Goal: Task Accomplishment & Management: Complete application form

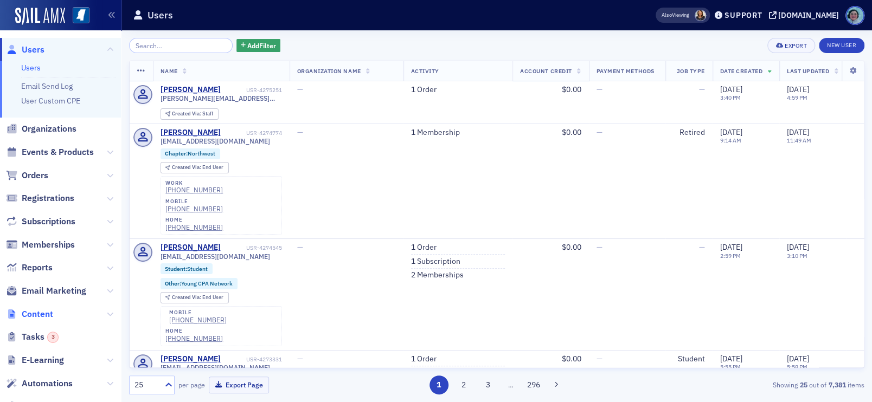
click at [44, 312] on span "Content" at bounding box center [37, 315] width 31 height 12
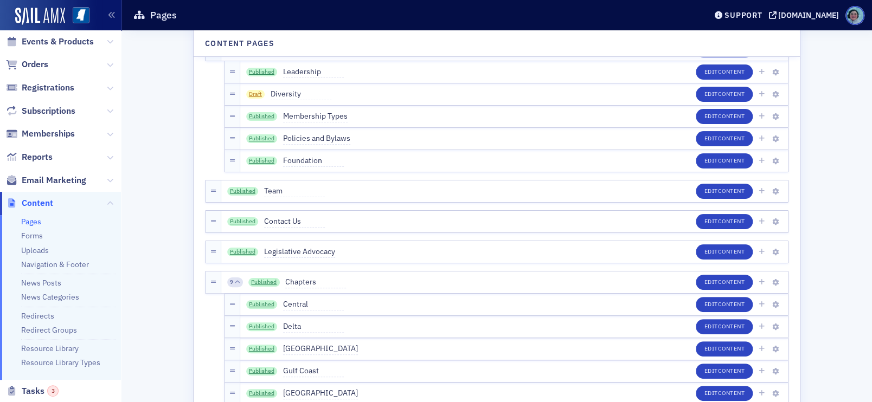
scroll to position [108, 0]
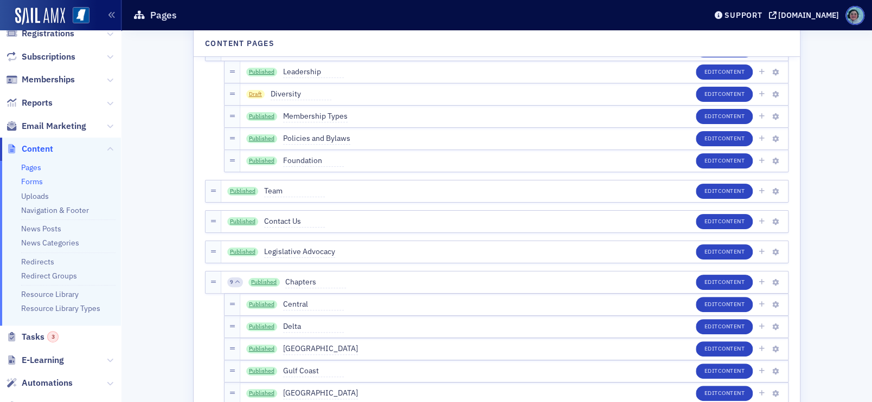
click at [30, 181] on link "Forms" at bounding box center [32, 182] width 22 height 10
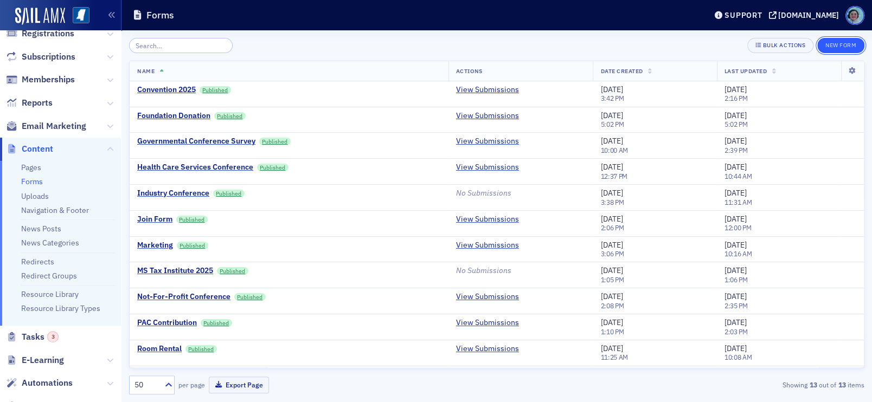
click at [845, 43] on button "New Form" at bounding box center [840, 45] width 47 height 15
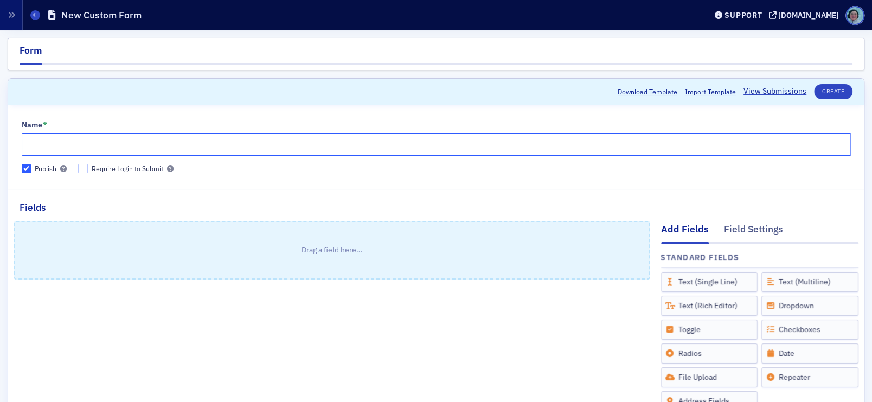
click at [293, 151] on input "Name *" at bounding box center [436, 144] width 829 height 23
type input "test"
click at [368, 314] on div "Drag a field here…" at bounding box center [332, 389] width 636 height 348
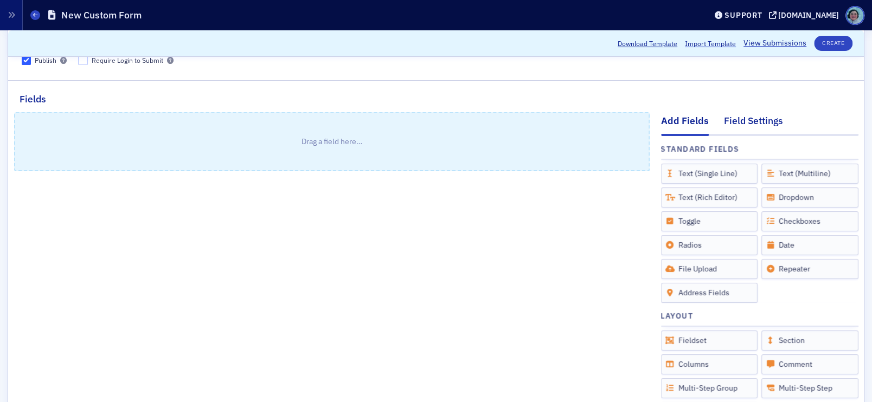
click at [734, 127] on div "Field Settings" at bounding box center [753, 124] width 59 height 20
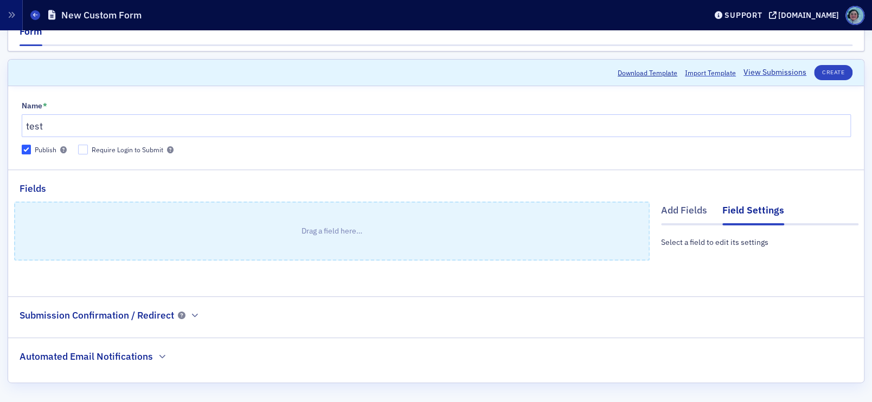
scroll to position [19, 0]
click at [670, 209] on div "Add Fields" at bounding box center [684, 213] width 46 height 20
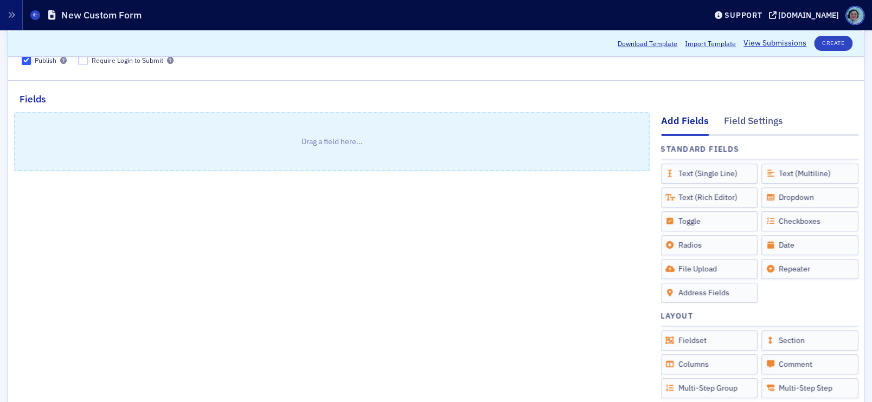
scroll to position [54, 0]
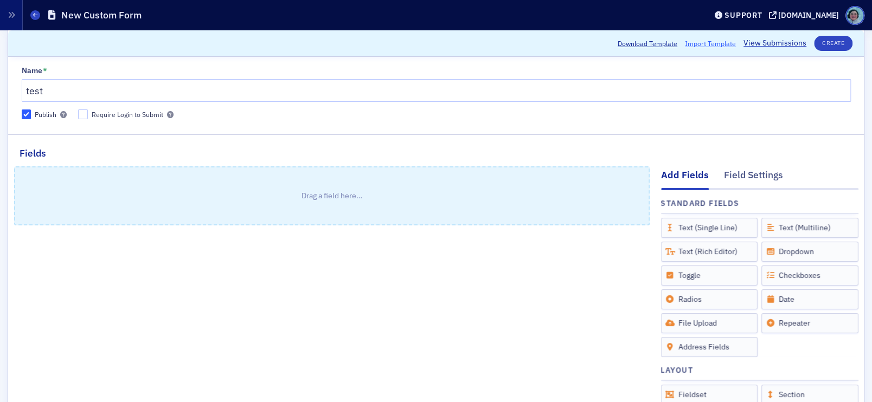
click at [695, 39] on span "Import Template" at bounding box center [710, 44] width 51 height 10
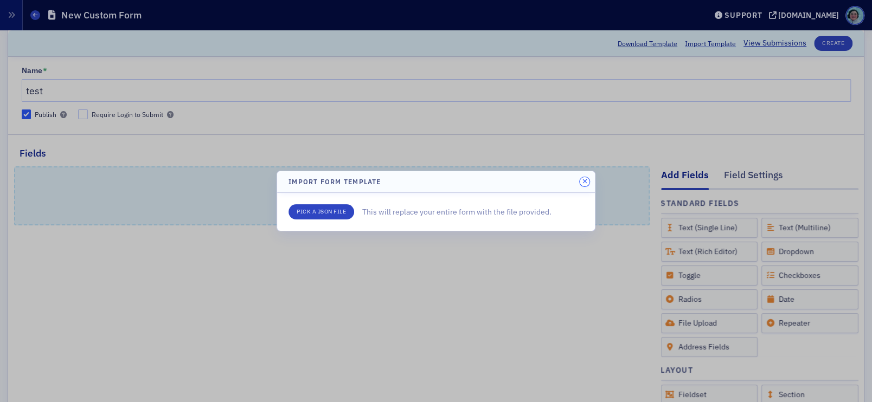
click at [582, 180] on icon "button" at bounding box center [584, 181] width 5 height 7
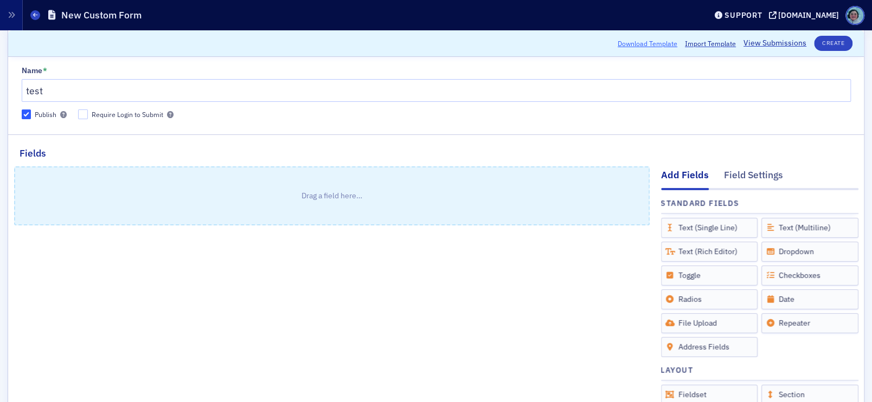
click at [638, 42] on button "Download Template" at bounding box center [648, 44] width 60 height 10
click at [627, 71] on div "Name *" at bounding box center [436, 71] width 829 height 10
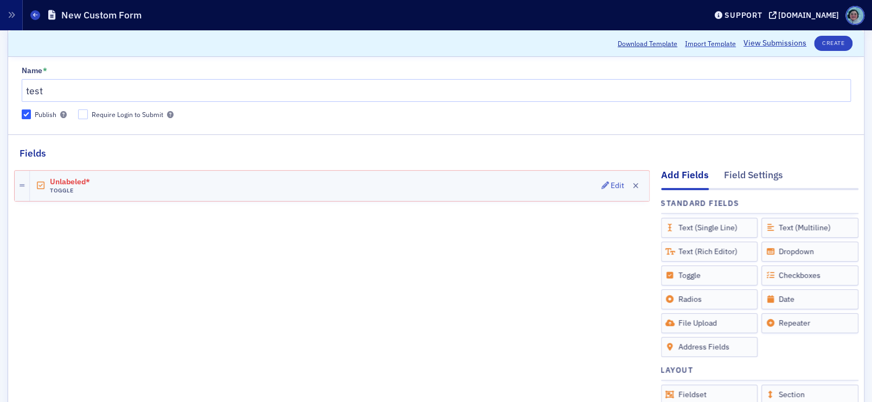
click at [79, 188] on h4 "Toggle" at bounding box center [80, 190] width 61 height 7
